Goal: Information Seeking & Learning: Learn about a topic

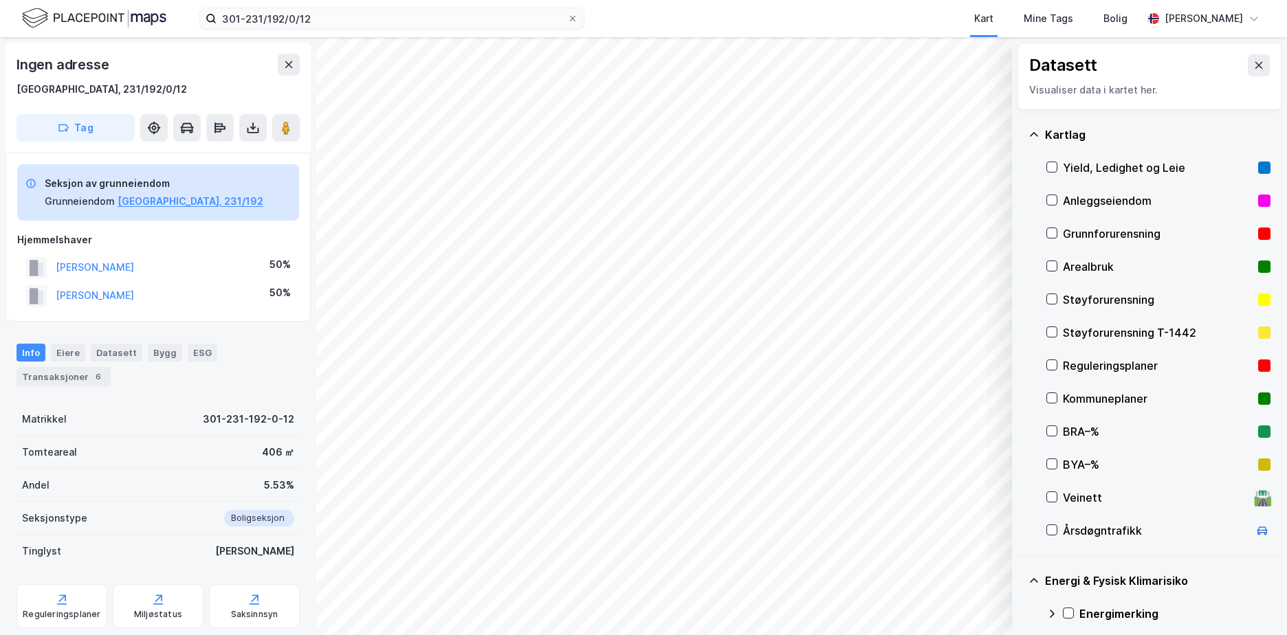
scroll to position [156, 0]
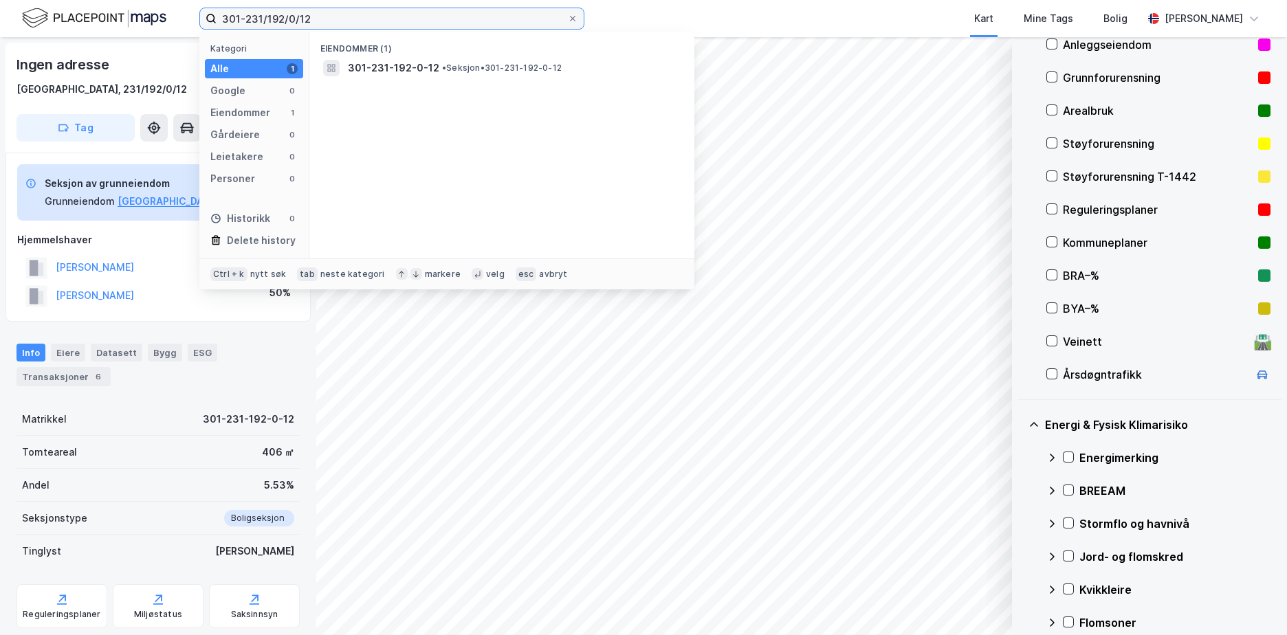
drag, startPoint x: 335, startPoint y: 23, endPoint x: 206, endPoint y: 17, distance: 128.6
click at [207, 17] on label "301-231/192/0/12" at bounding box center [391, 19] width 385 height 22
paste input "5001-410/276/"
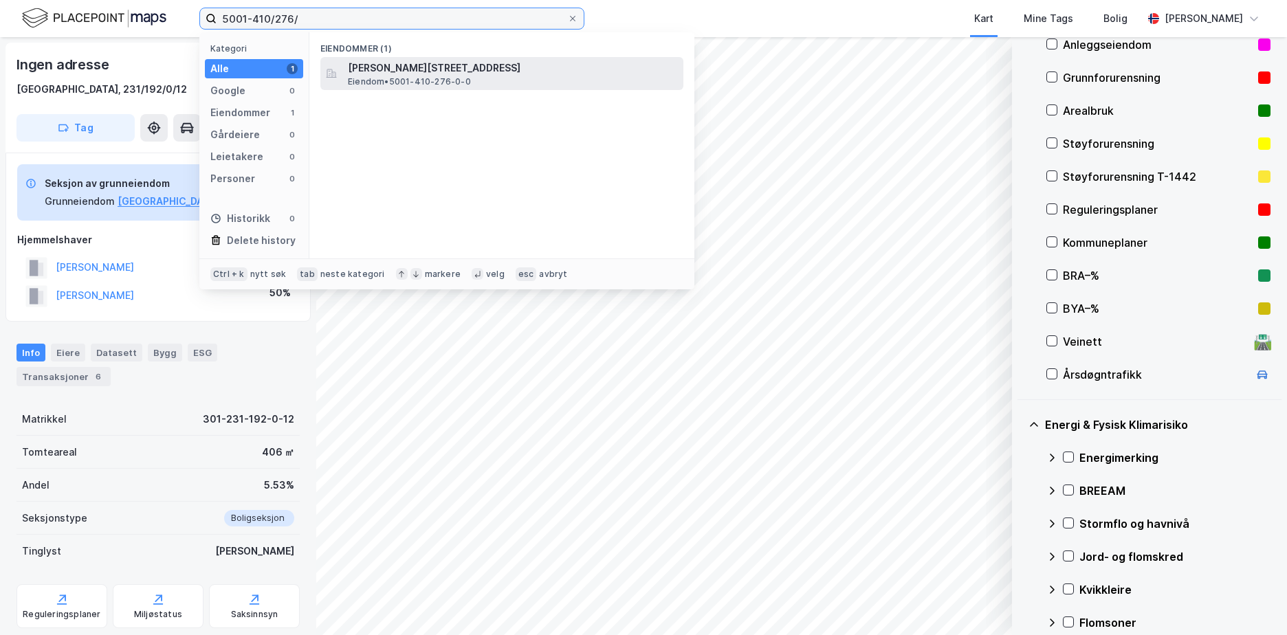
type input "5001-410/276/"
click at [430, 66] on span "[PERSON_NAME][STREET_ADDRESS]" at bounding box center [513, 68] width 330 height 16
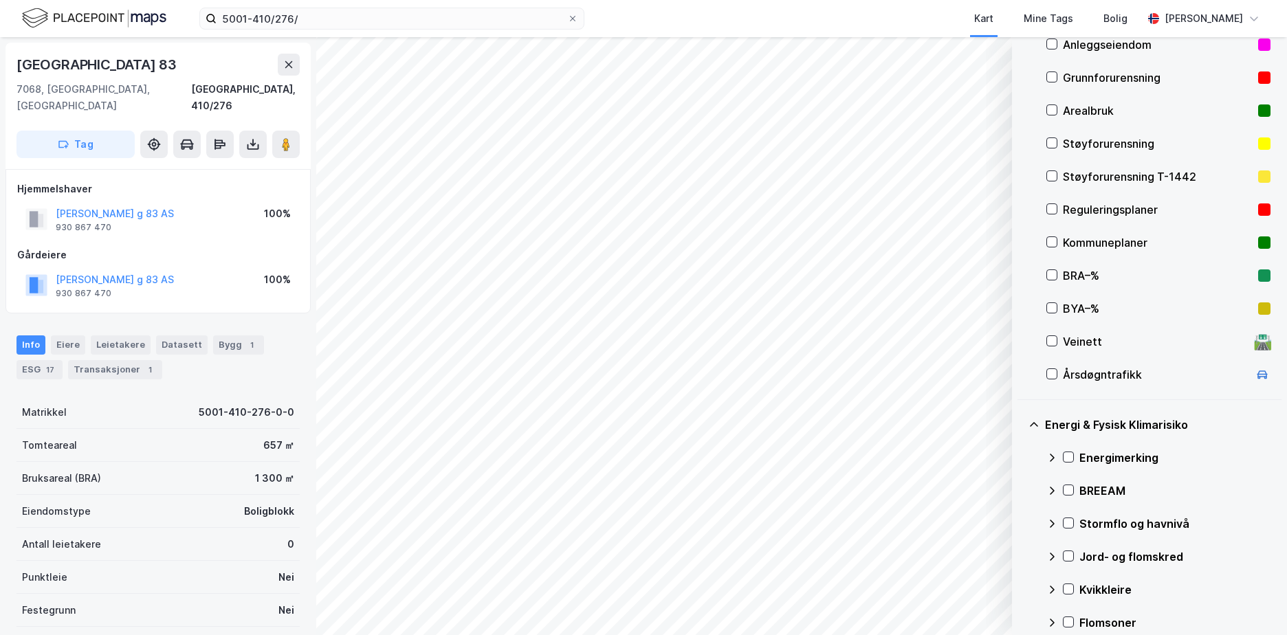
click at [1119, 81] on div "Grunnforurensning" at bounding box center [1157, 77] width 190 height 16
click at [1069, 456] on icon at bounding box center [1068, 457] width 10 height 10
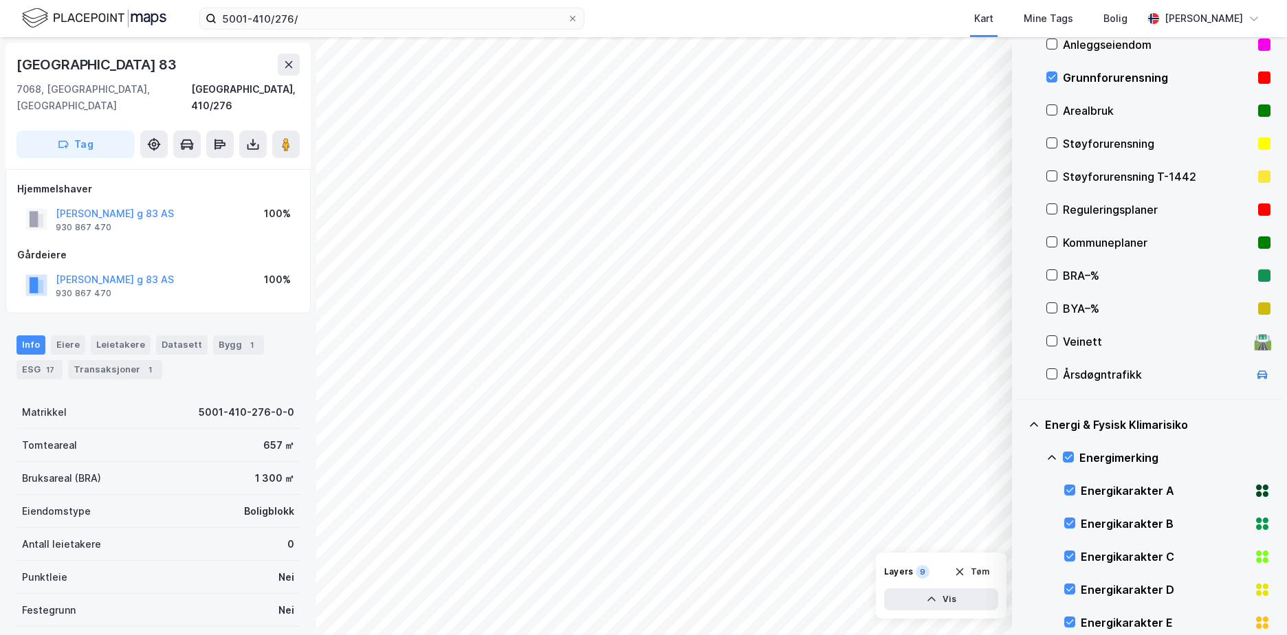
click at [1050, 454] on icon at bounding box center [1051, 457] width 11 height 11
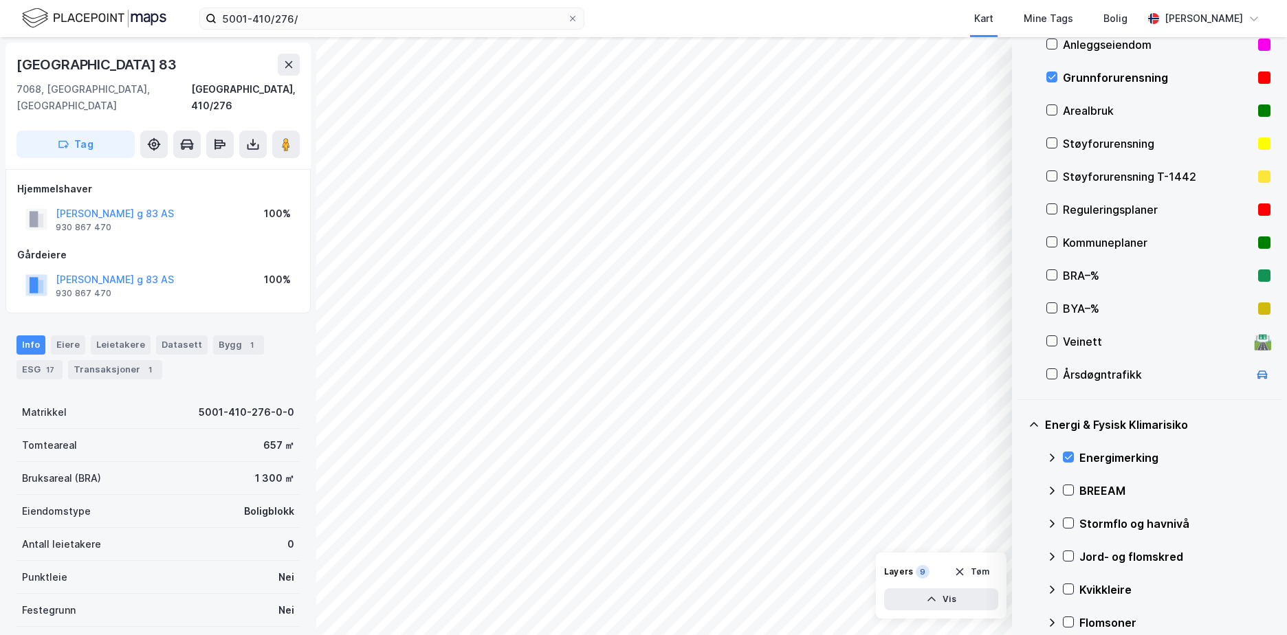
scroll to position [325, 0]
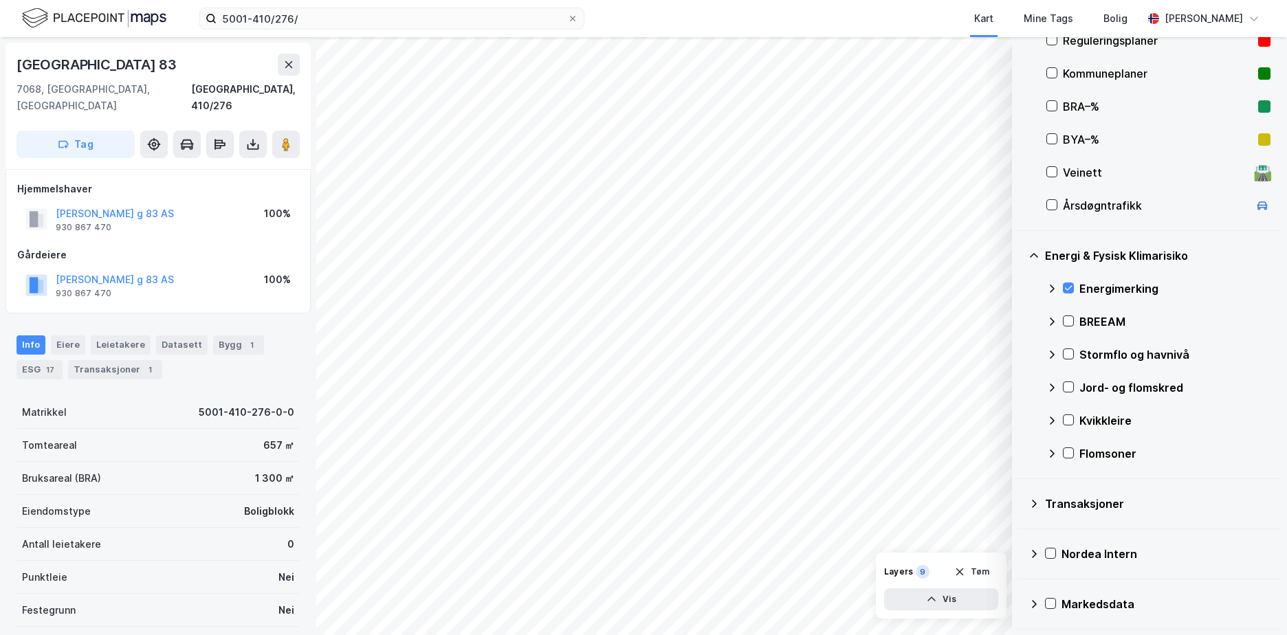
click at [1117, 425] on div "Kvikkleire" at bounding box center [1174, 420] width 191 height 16
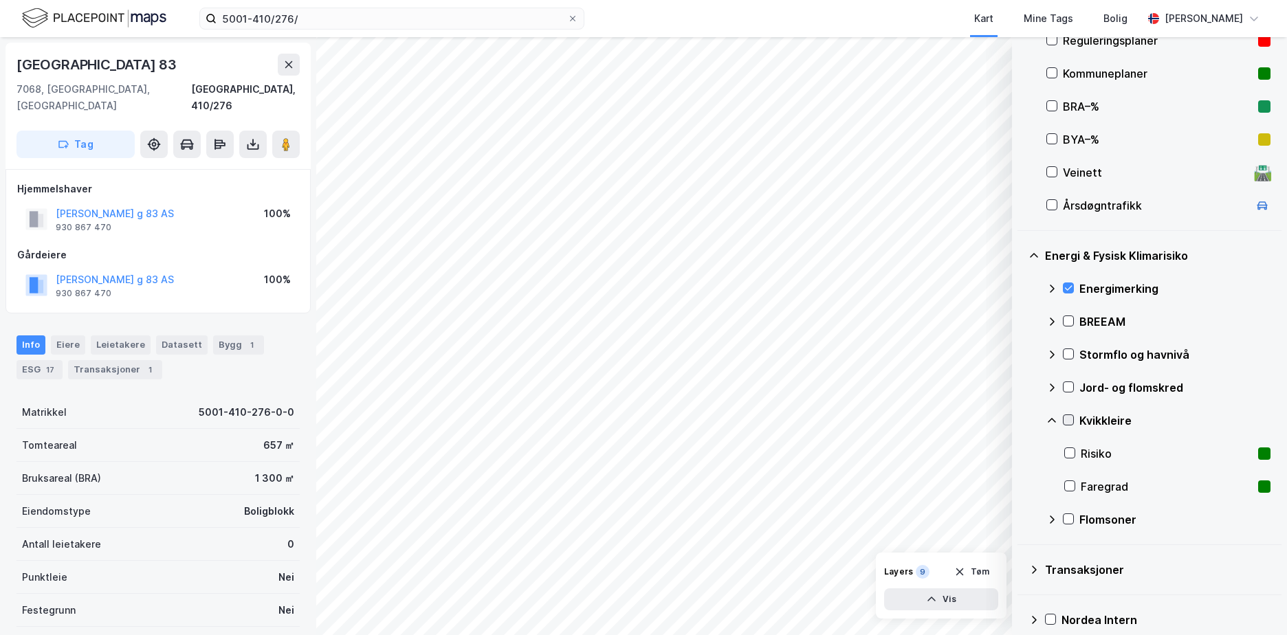
click at [1071, 419] on icon at bounding box center [1068, 420] width 10 height 10
click at [1050, 418] on icon at bounding box center [1051, 420] width 11 height 11
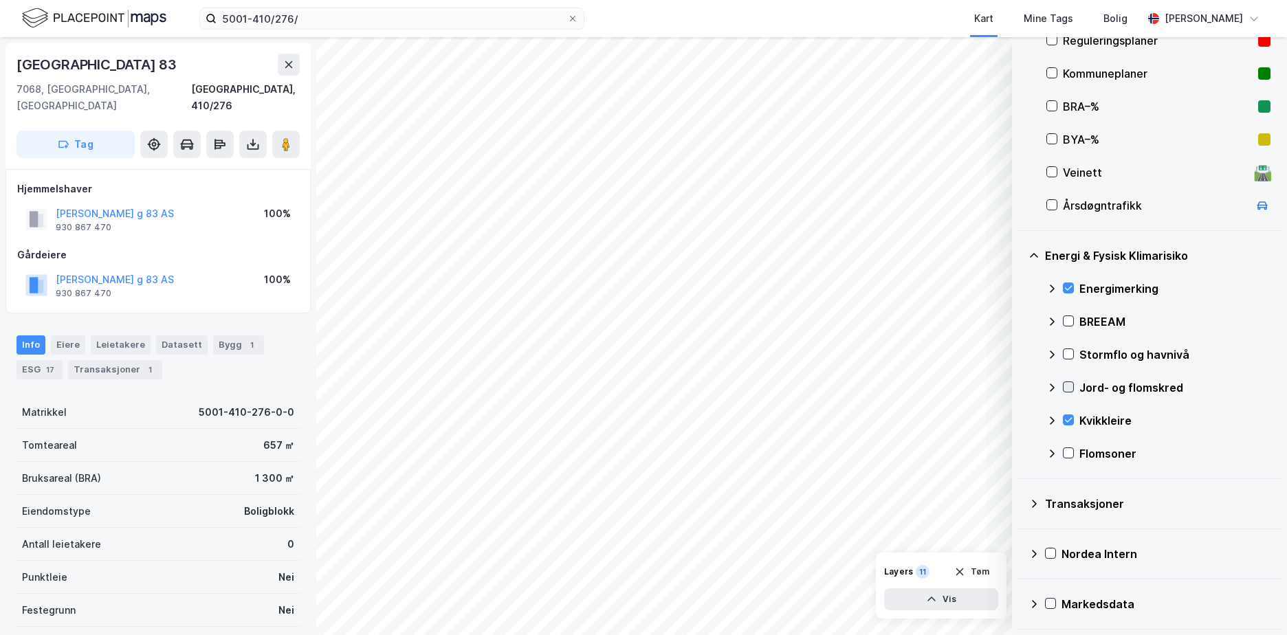
click at [1072, 383] on icon at bounding box center [1068, 387] width 10 height 10
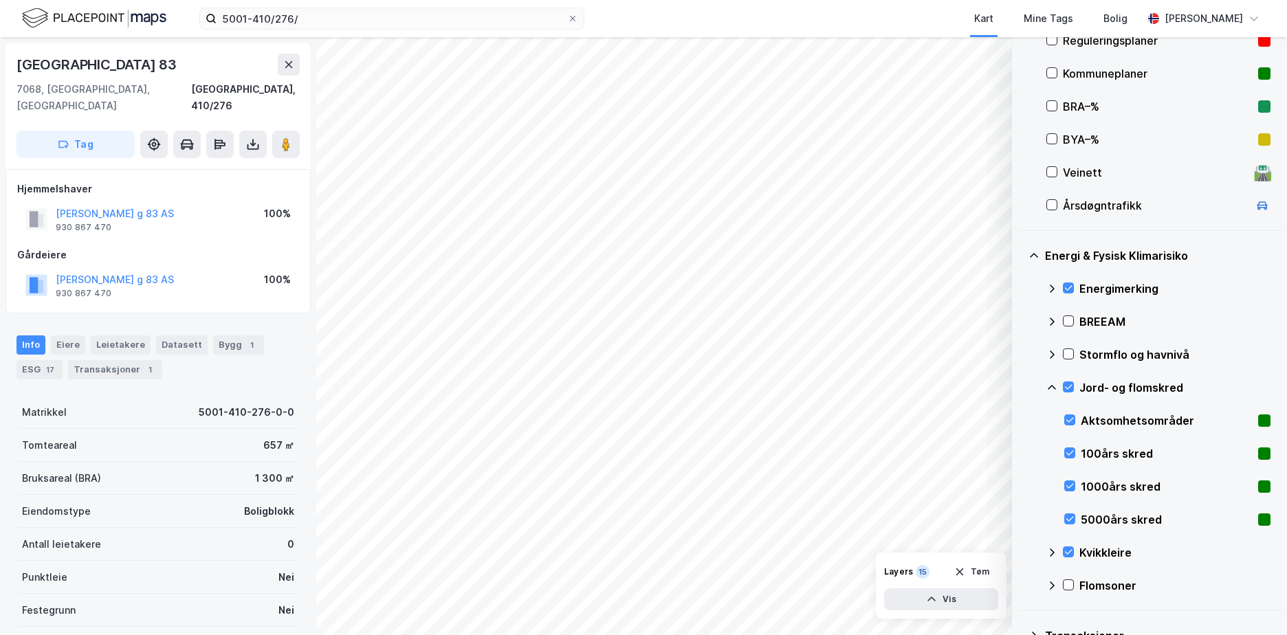
click at [1052, 383] on icon at bounding box center [1051, 387] width 11 height 11
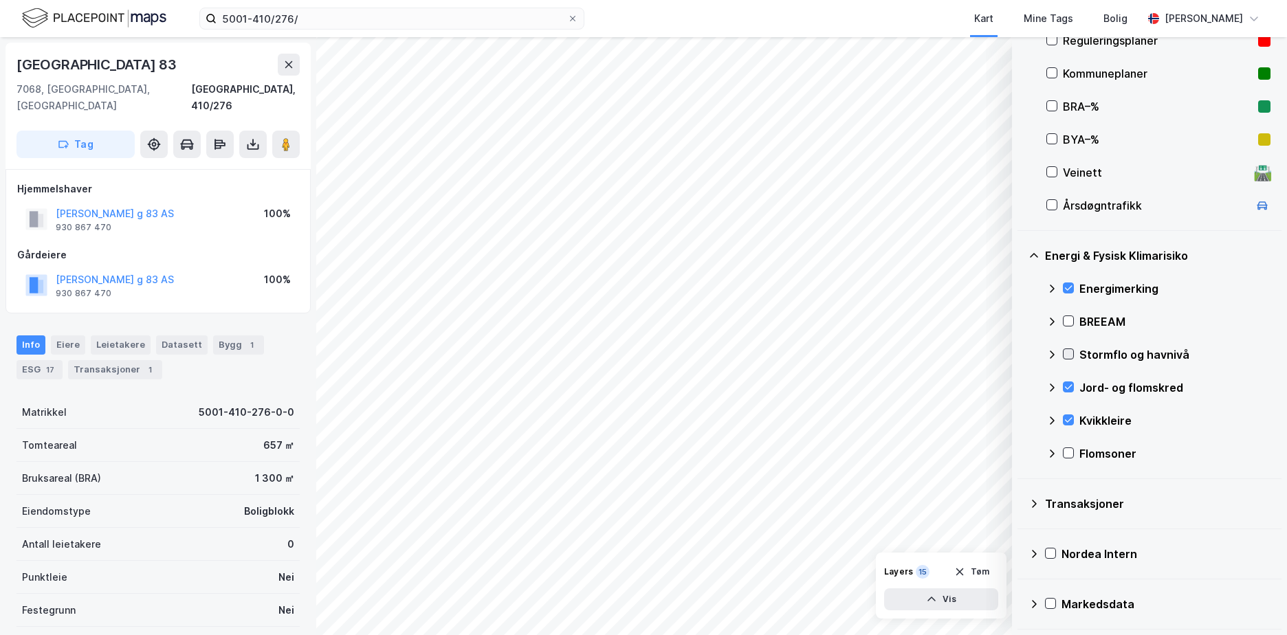
click at [1067, 354] on icon at bounding box center [1068, 354] width 10 height 10
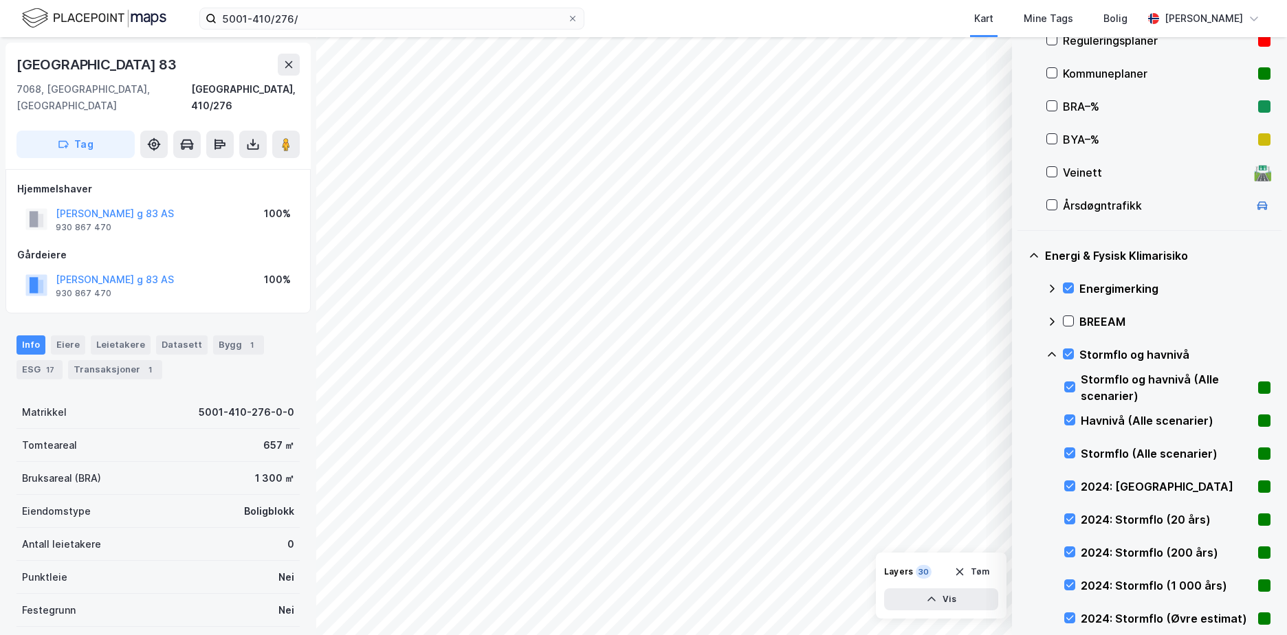
click at [1052, 355] on icon at bounding box center [1051, 354] width 11 height 11
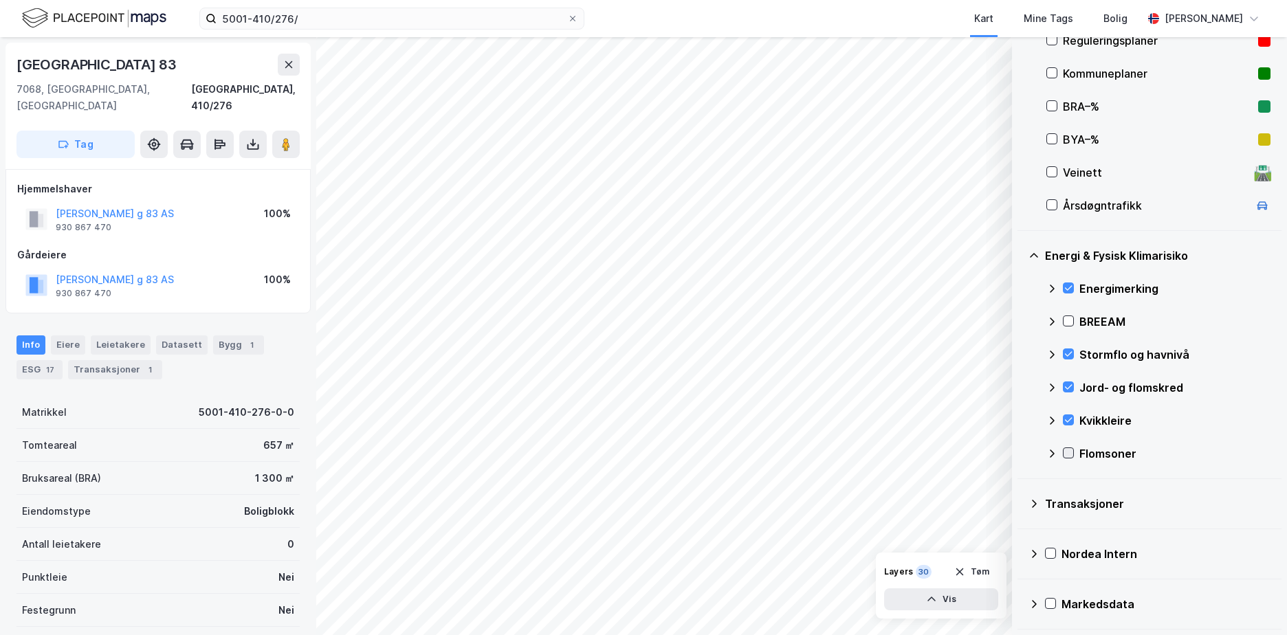
click at [1070, 452] on icon at bounding box center [1068, 453] width 10 height 10
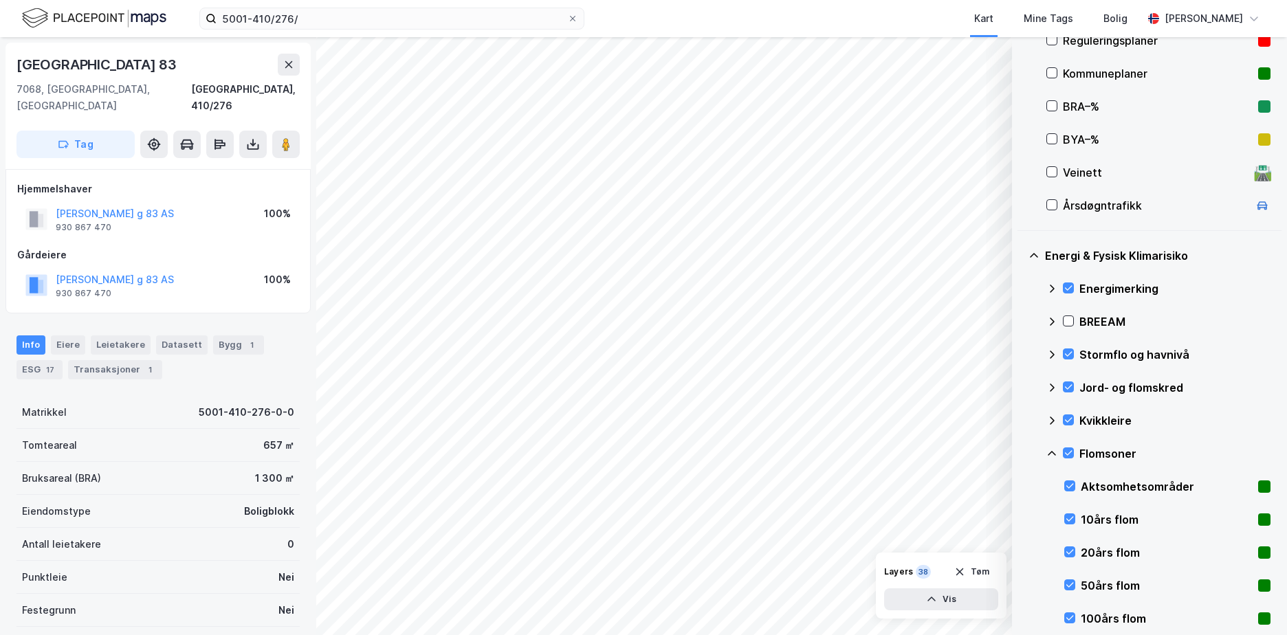
click at [1052, 449] on icon at bounding box center [1051, 453] width 11 height 11
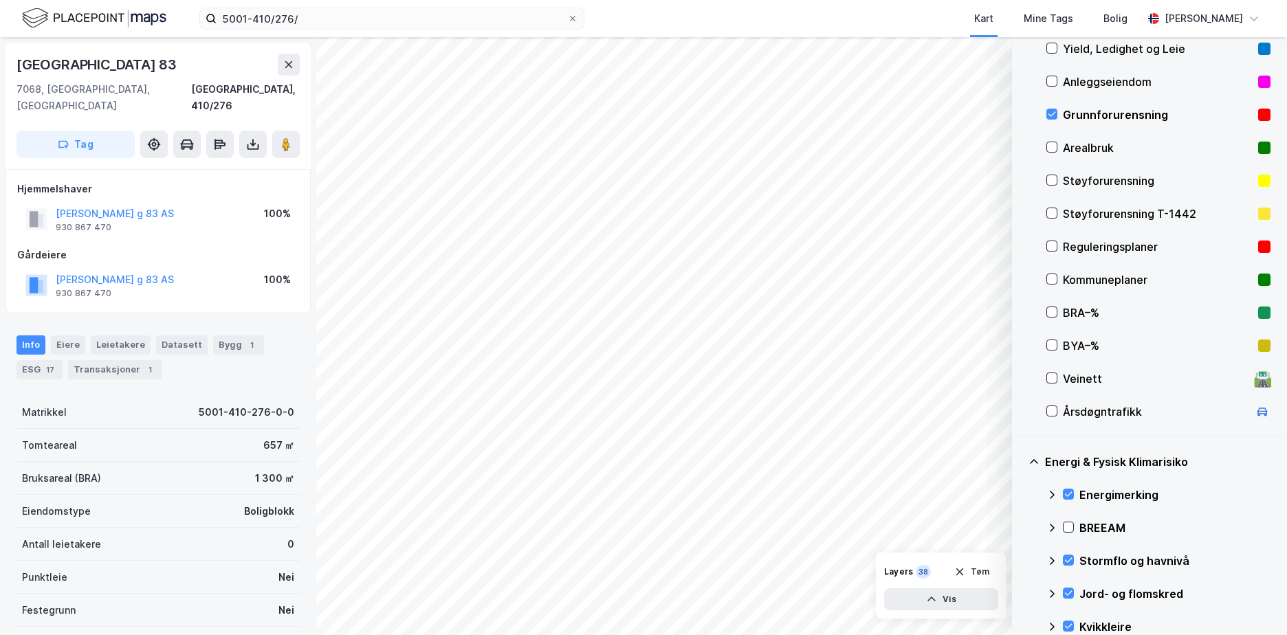
scroll to position [188, 0]
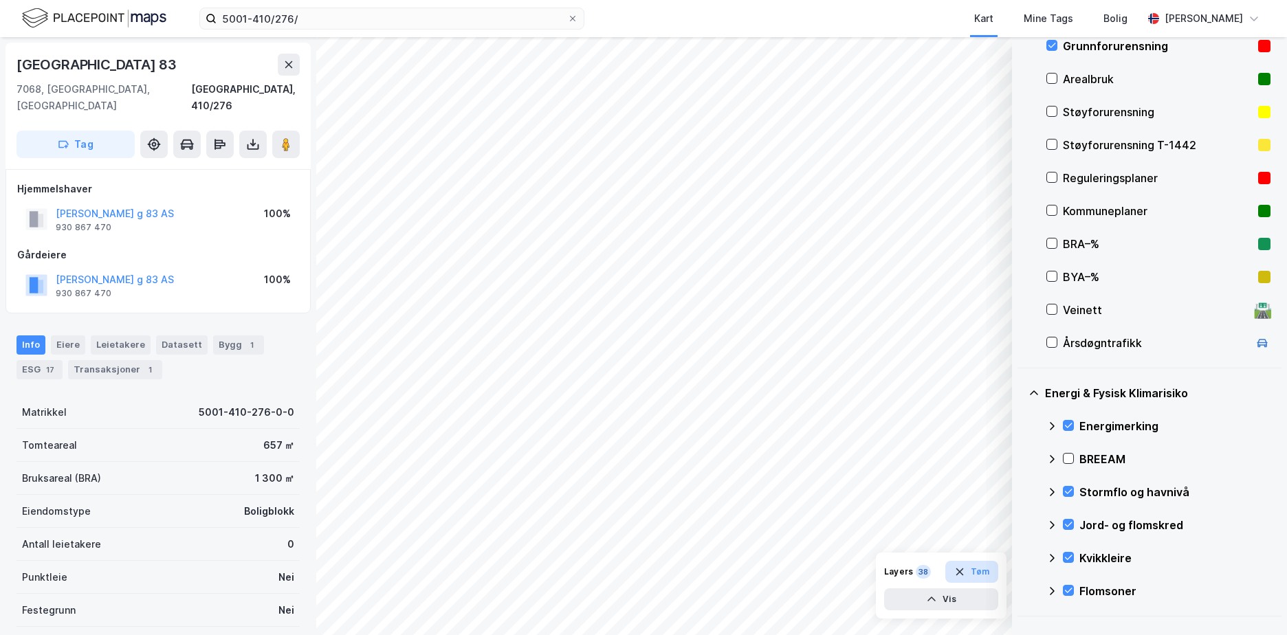
click at [991, 570] on button "Tøm" at bounding box center [971, 572] width 53 height 22
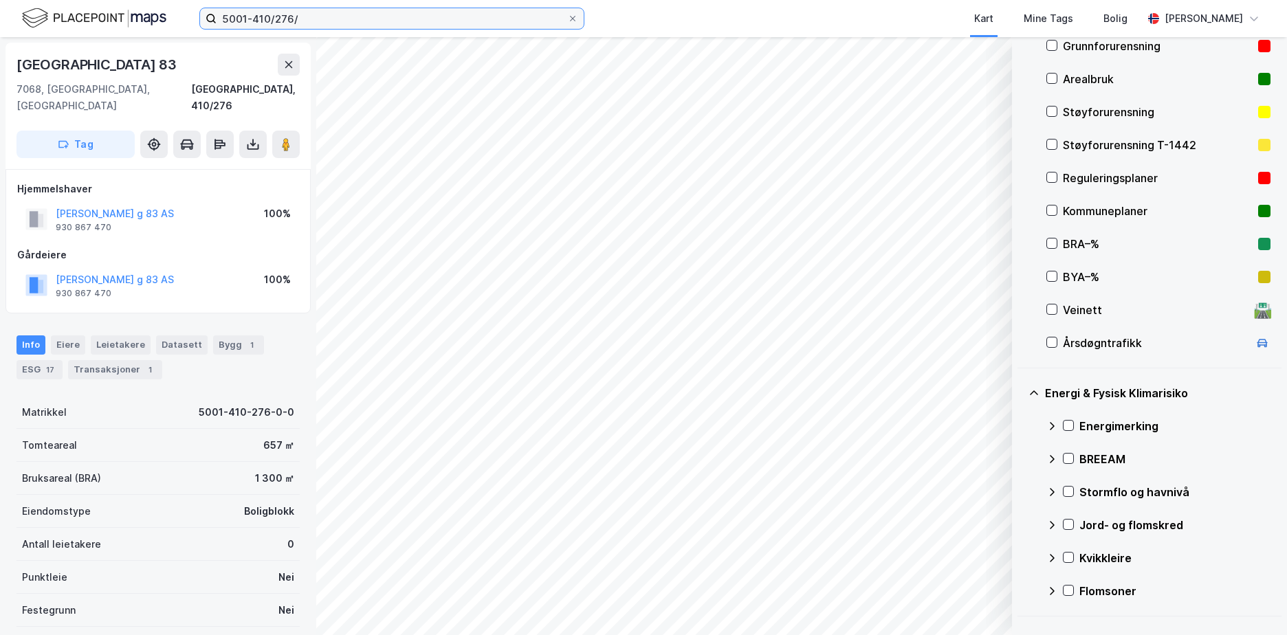
click at [310, 16] on input "5001-410/276/" at bounding box center [391, 18] width 351 height 21
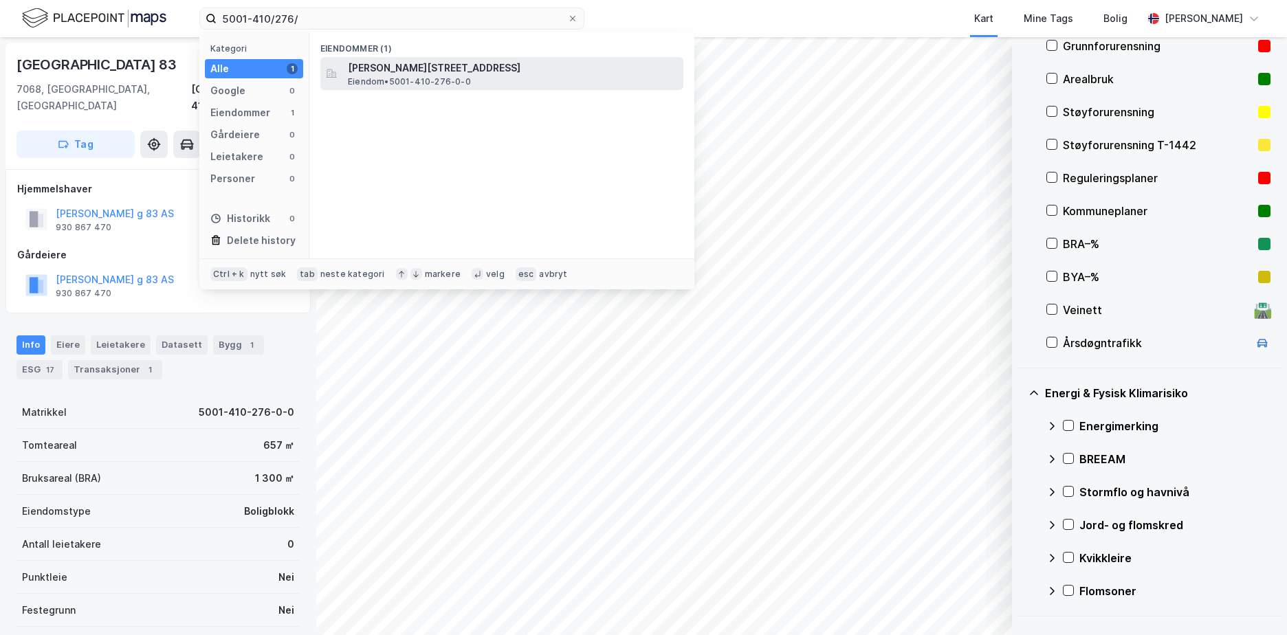
click at [392, 81] on span "Eiendom • 5001-410-276-0-0" at bounding box center [409, 81] width 123 height 11
